Goal: Task Accomplishment & Management: Manage account settings

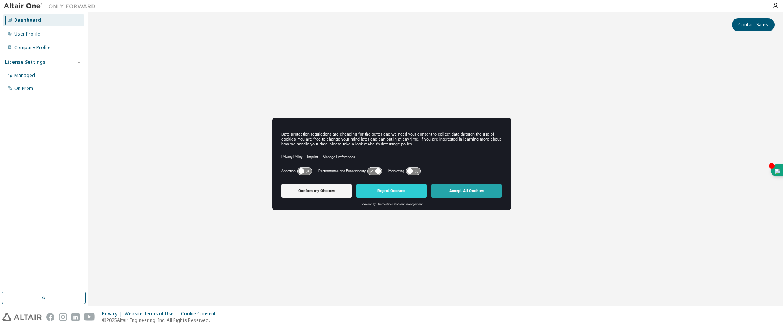
click at [467, 189] on button "Accept All Cookies" at bounding box center [466, 191] width 70 height 14
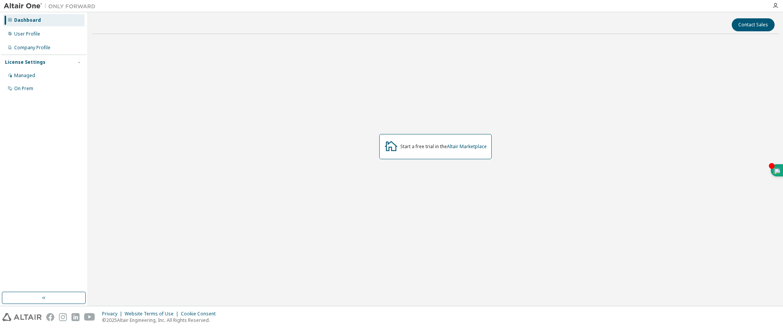
click at [18, 23] on div "Dashboard" at bounding box center [43, 20] width 81 height 12
click at [20, 36] on div "User Profile" at bounding box center [27, 34] width 26 height 6
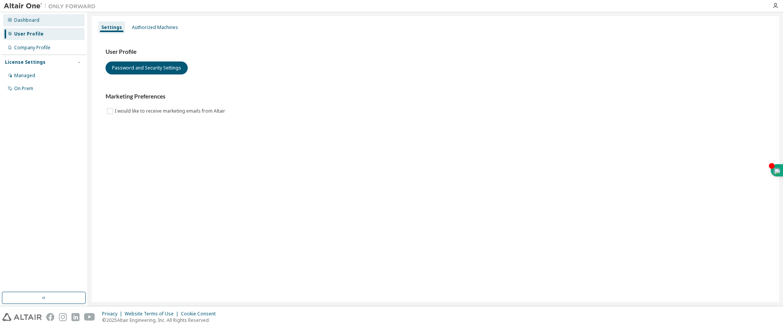
click at [38, 22] on div "Dashboard" at bounding box center [43, 20] width 81 height 12
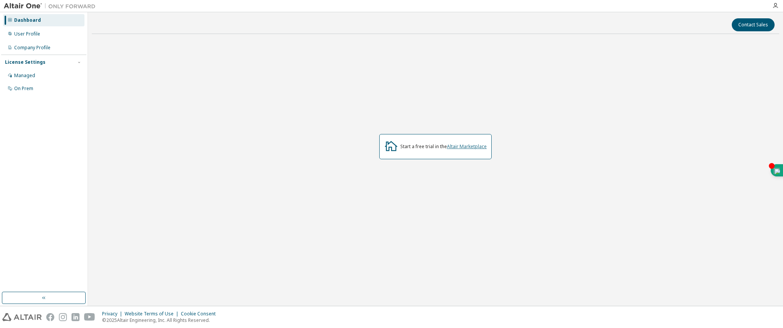
click at [470, 144] on link "Altair Marketplace" at bounding box center [467, 146] width 40 height 6
click at [773, 8] on icon "button" at bounding box center [775, 6] width 6 height 6
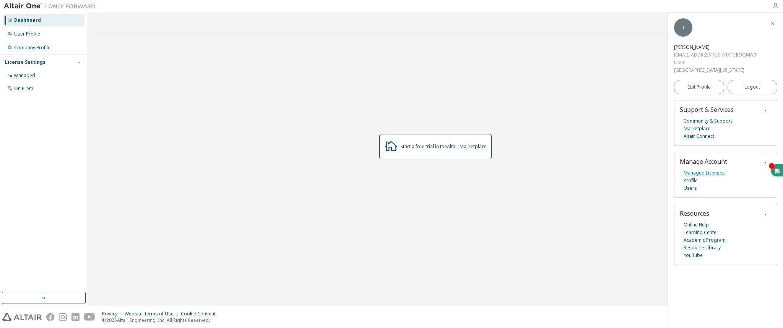
click at [693, 169] on link "Managed Licenses" at bounding box center [703, 173] width 41 height 8
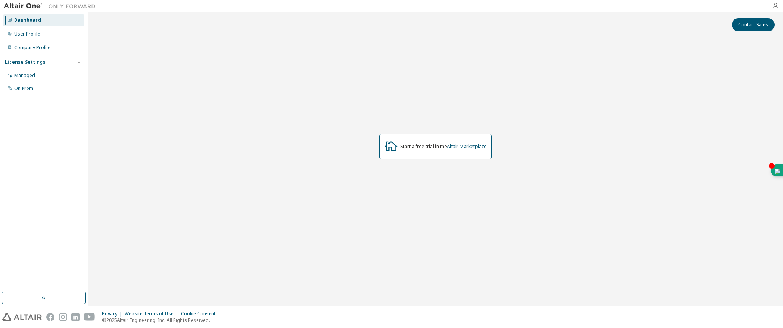
click at [776, 5] on icon "button" at bounding box center [775, 6] width 6 height 6
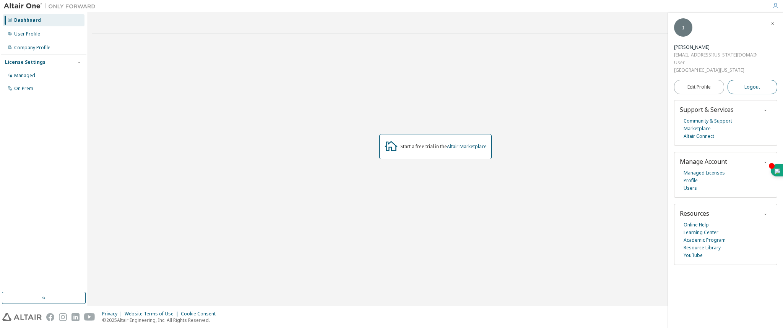
click at [746, 83] on span "Logout" at bounding box center [752, 87] width 16 height 8
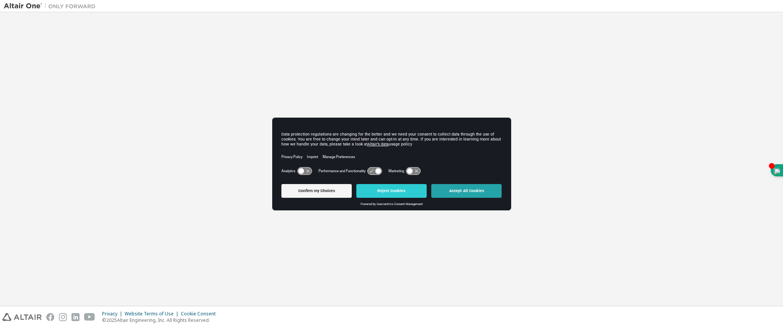
click at [468, 192] on button "Accept All Cookies" at bounding box center [466, 191] width 70 height 14
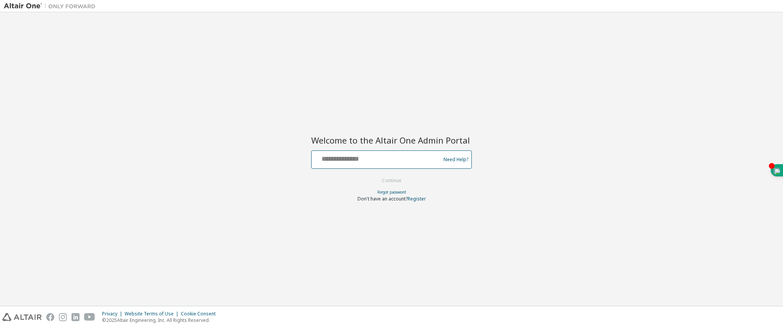
click at [351, 163] on input "text" at bounding box center [377, 158] width 125 height 11
type input "**********"
click at [387, 184] on button "Continue" at bounding box center [392, 180] width 36 height 11
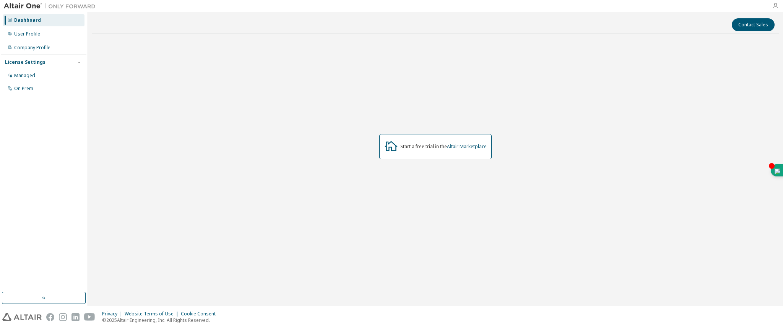
click at [776, 8] on icon "button" at bounding box center [775, 6] width 6 height 6
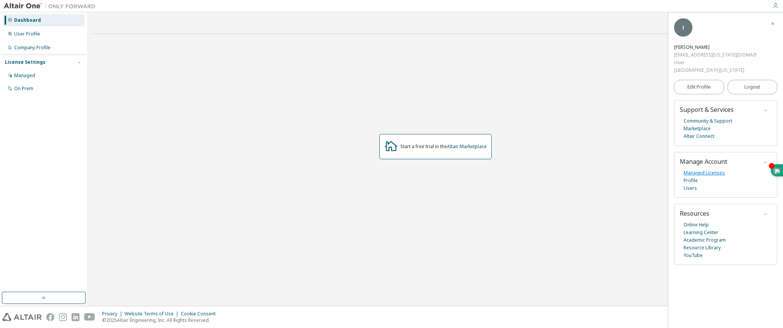
click at [699, 169] on link "Managed Licenses" at bounding box center [703, 173] width 41 height 8
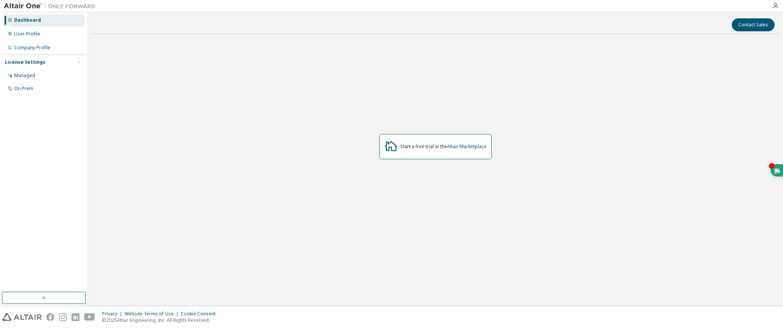
click at [399, 144] on div "Start a free trial in the Altair Marketplace" at bounding box center [435, 146] width 112 height 25
click at [372, 138] on div "Start a free trial in the Altair Marketplace" at bounding box center [435, 146] width 687 height 213
drag, startPoint x: 394, startPoint y: 149, endPoint x: 364, endPoint y: 142, distance: 31.1
click at [392, 149] on icon at bounding box center [391, 146] width 14 height 14
click at [47, 31] on div "User Profile" at bounding box center [43, 34] width 81 height 12
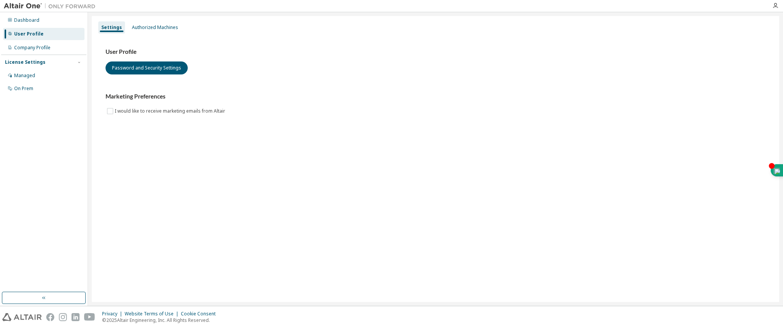
click at [58, 62] on div "License Settings" at bounding box center [44, 62] width 78 height 7
click at [26, 74] on div "Managed" at bounding box center [24, 76] width 21 height 6
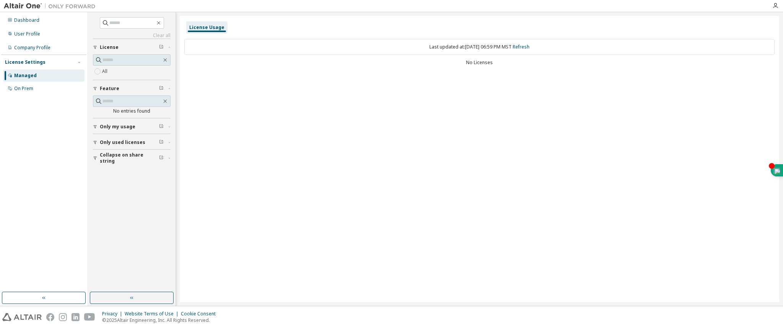
click at [125, 127] on span "Only my usage" at bounding box center [118, 127] width 36 height 6
click at [214, 28] on div "License Usage" at bounding box center [206, 27] width 35 height 6
click at [469, 62] on div "No Licenses" at bounding box center [479, 63] width 590 height 6
click at [25, 92] on div "On Prem" at bounding box center [43, 89] width 81 height 12
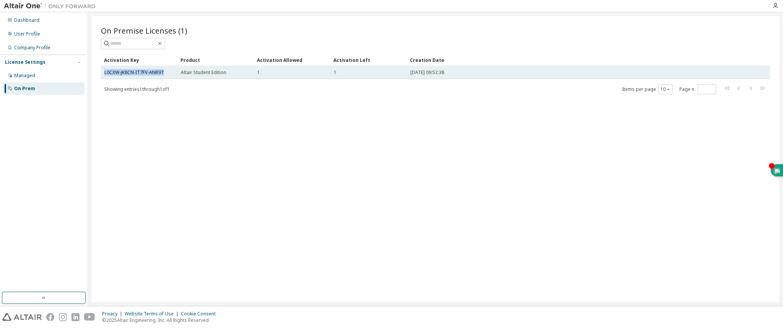
drag, startPoint x: 167, startPoint y: 73, endPoint x: 103, endPoint y: 73, distance: 63.5
click at [103, 73] on td "L0CXW-JK8CN-IT7FV-ANR9T" at bounding box center [139, 72] width 76 height 13
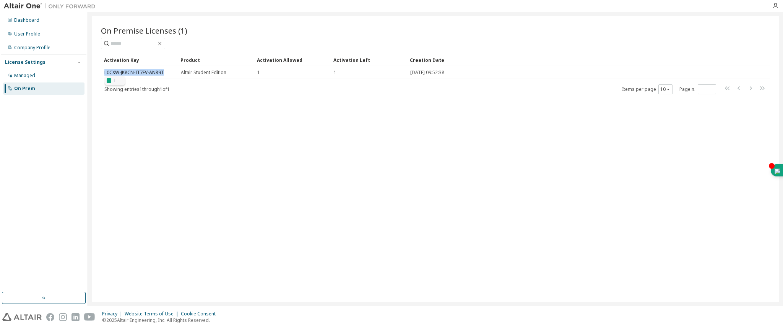
copy link "L0CXW-JK8CN-IT7FV-ANR9T"
